Goal: Find specific page/section: Find specific page/section

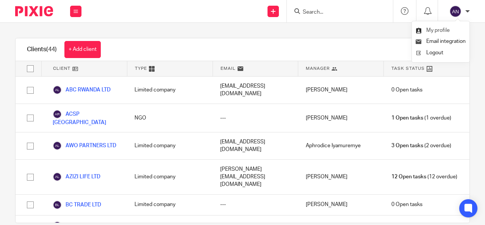
click at [449, 29] on span "My profile" at bounding box center [437, 30] width 23 height 5
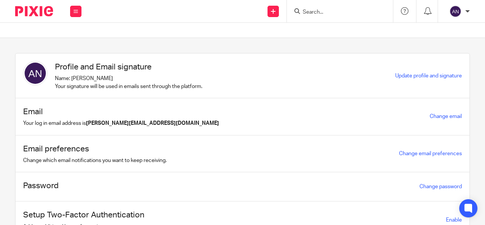
click at [461, 8] on div "[PERSON_NAME]" at bounding box center [457, 11] width 24 height 12
click at [75, 11] on icon at bounding box center [75, 11] width 5 height 5
click at [76, 56] on link "Clients" at bounding box center [73, 57] width 17 height 5
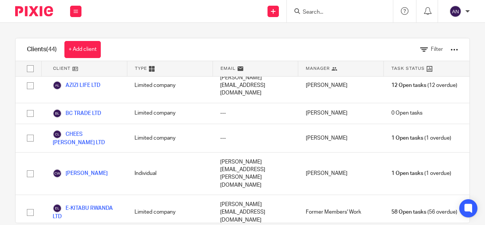
scroll to position [92, 0]
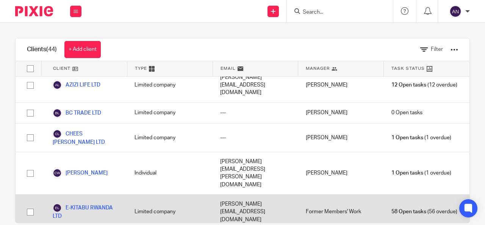
drag, startPoint x: 132, startPoint y: 89, endPoint x: 128, endPoint y: 168, distance: 79.6
click at [128, 168] on div "ABC RWANDA LTD Limited company abcprintingltd@gmail.com Francis Xavier Magara 0…" at bounding box center [243, 149] width 454 height 146
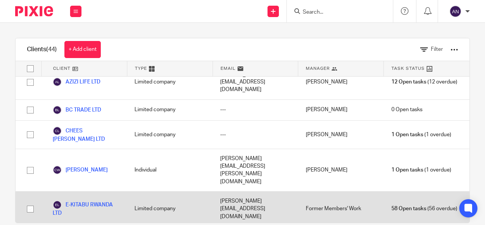
scroll to position [0, 0]
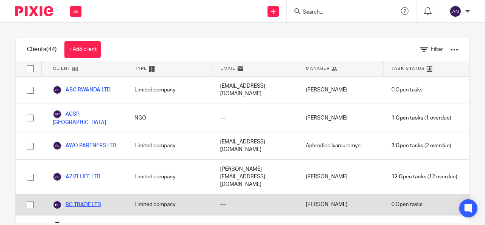
click at [93, 200] on link "BC TRADE LTD" at bounding box center [77, 204] width 48 height 9
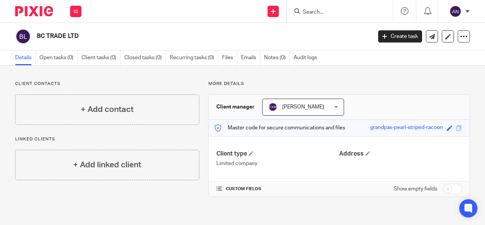
click at [308, 110] on span "[PERSON_NAME]" at bounding box center [298, 107] width 60 height 16
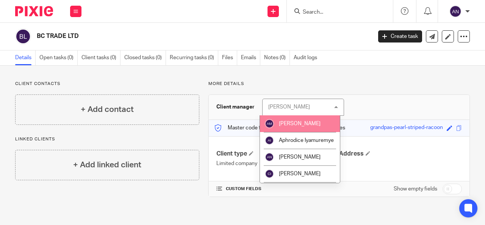
click at [363, 100] on div "Client manager Francis Xavier Magara Francis Xavier Magara Angelique Mbabazi Ap…" at bounding box center [339, 107] width 260 height 25
